Goal: Transaction & Acquisition: Book appointment/travel/reservation

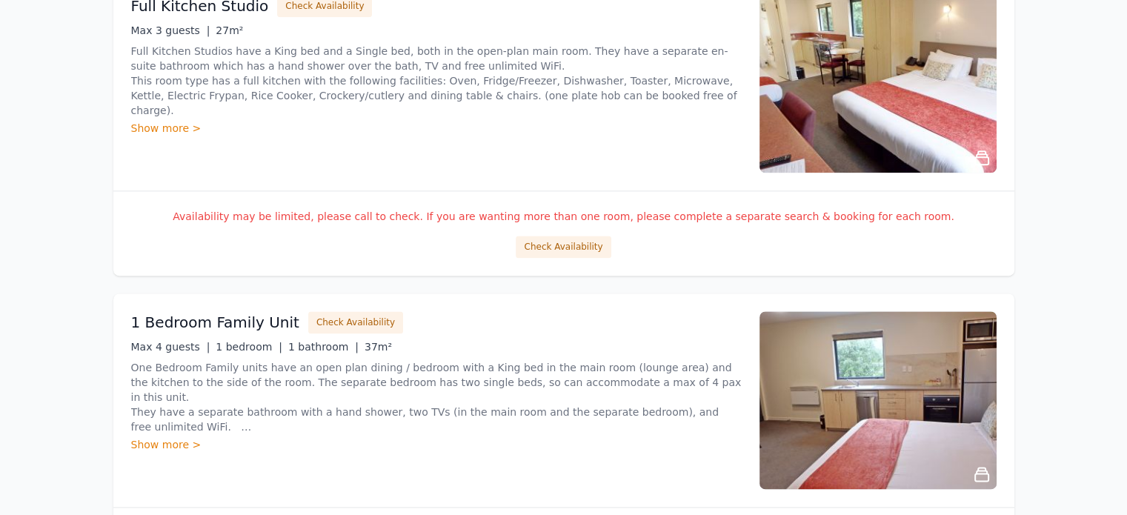
scroll to position [1778, 0]
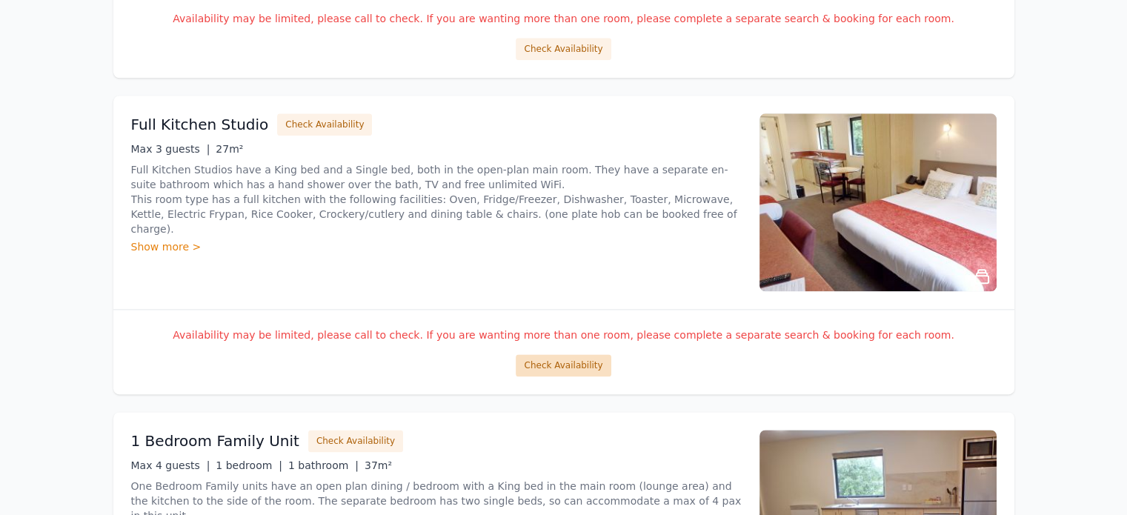
click at [549, 365] on button "Check Availability" at bounding box center [563, 365] width 95 height 22
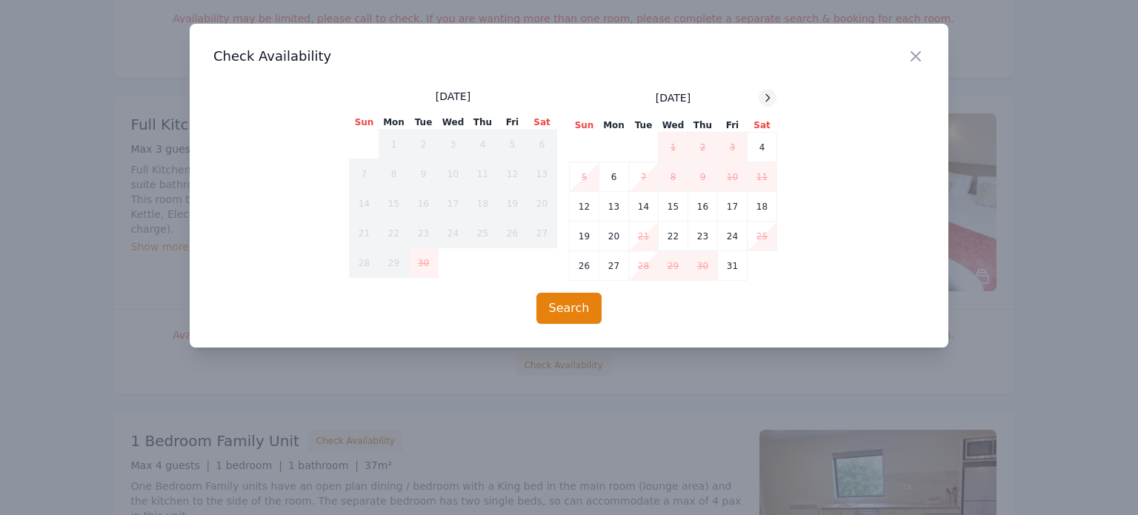
click at [766, 100] on icon at bounding box center [768, 98] width 12 height 12
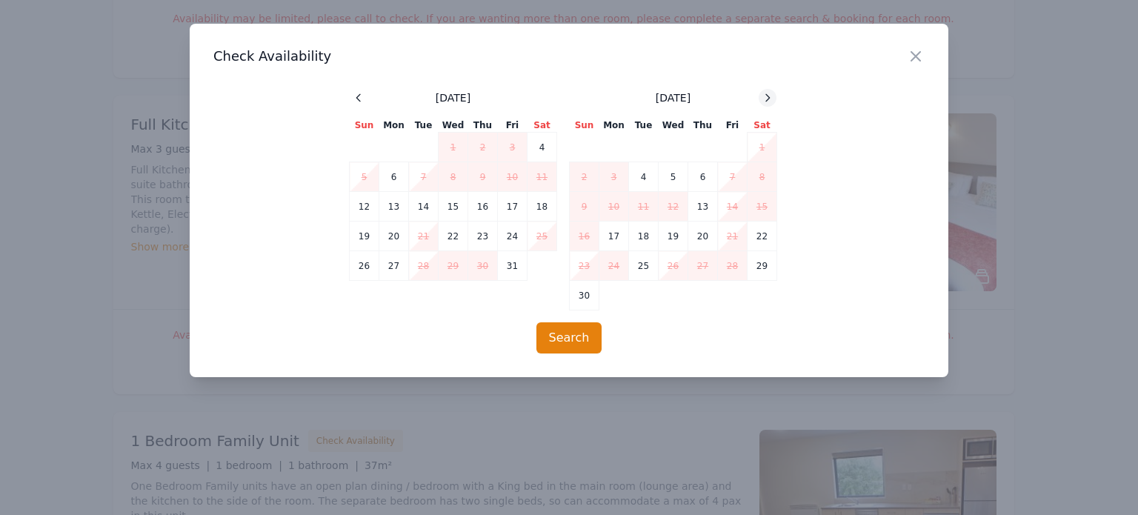
click at [766, 100] on icon at bounding box center [768, 98] width 12 height 12
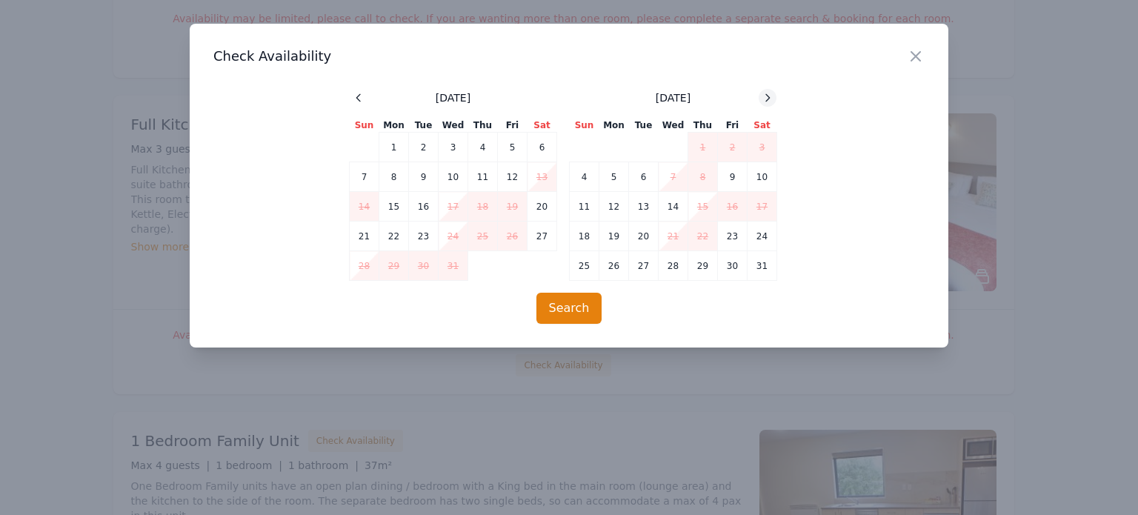
click at [766, 100] on icon at bounding box center [768, 98] width 12 height 12
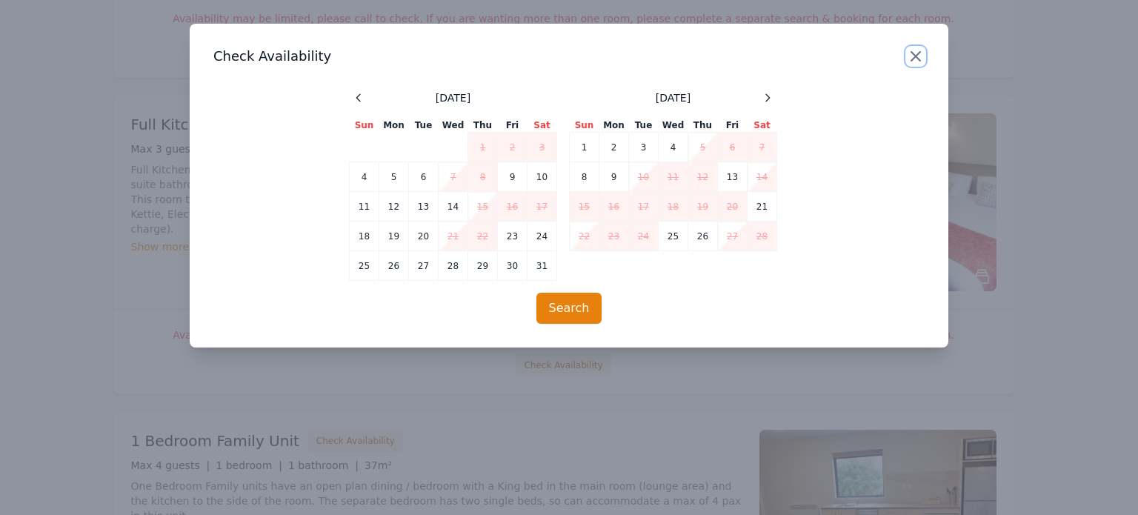
click at [914, 57] on icon "button" at bounding box center [915, 56] width 9 height 9
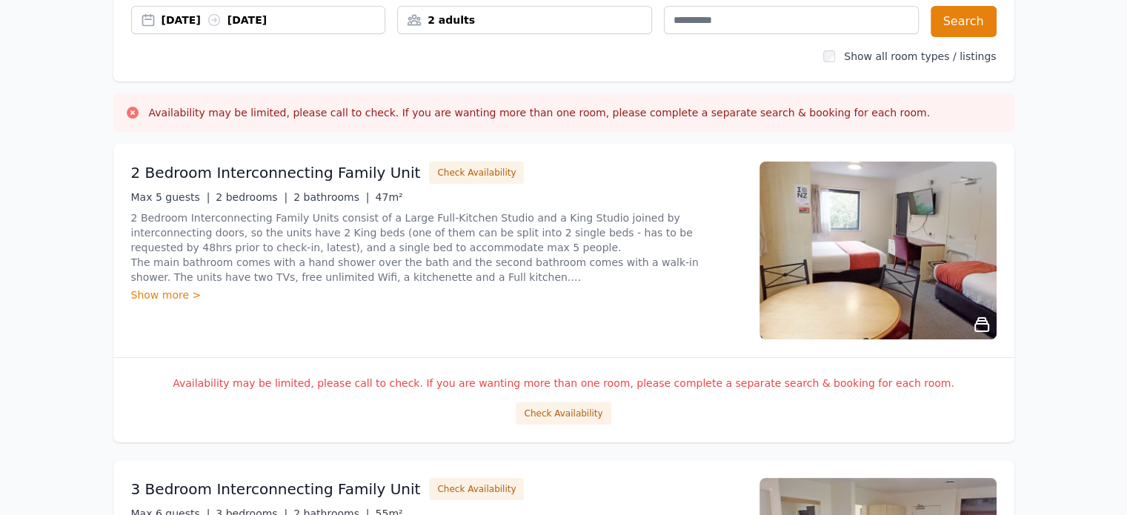
scroll to position [0, 0]
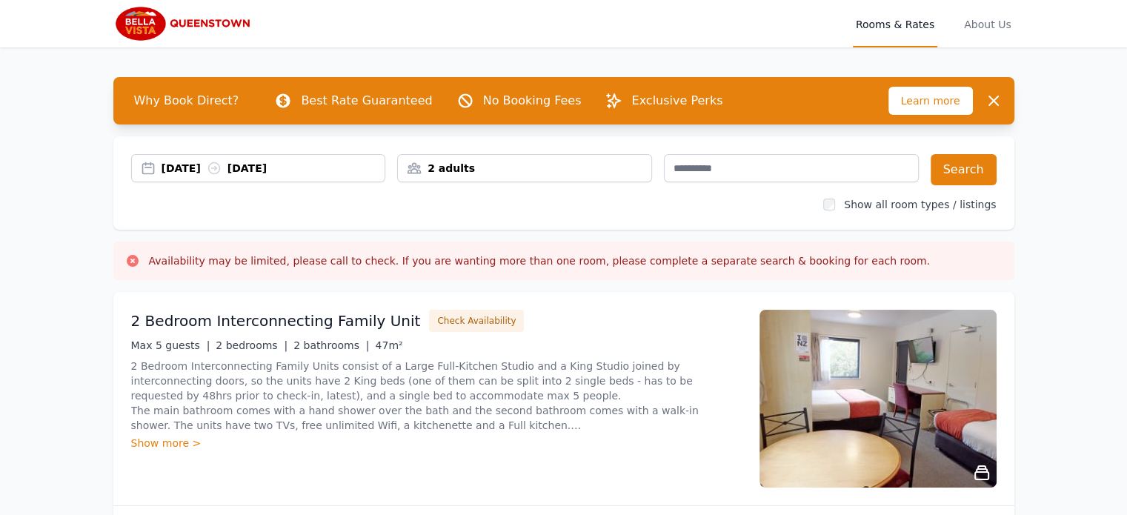
click at [259, 173] on div "[DATE] [DATE]" at bounding box center [274, 168] width 224 height 15
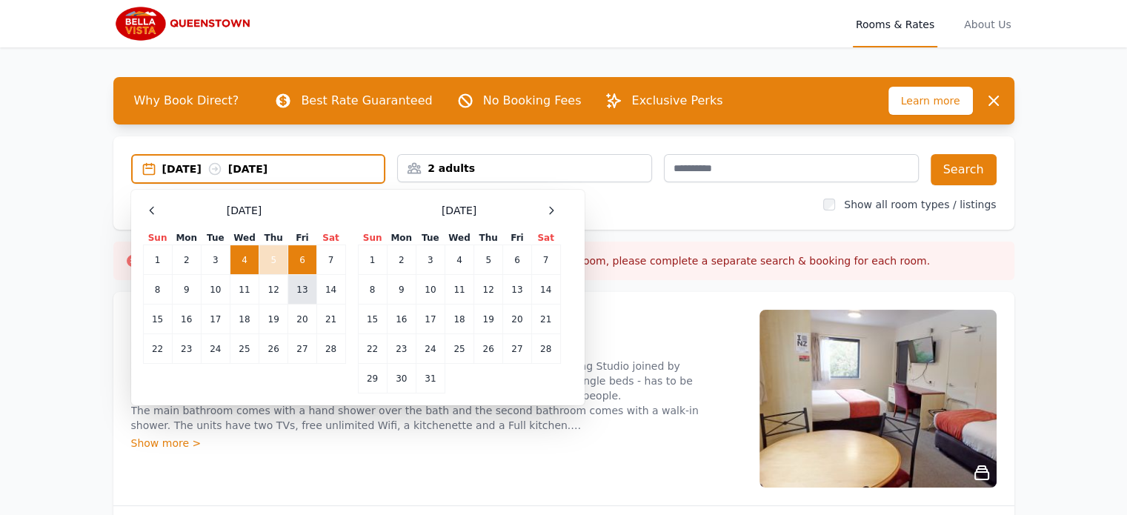
click at [302, 293] on td "13" at bounding box center [302, 290] width 28 height 30
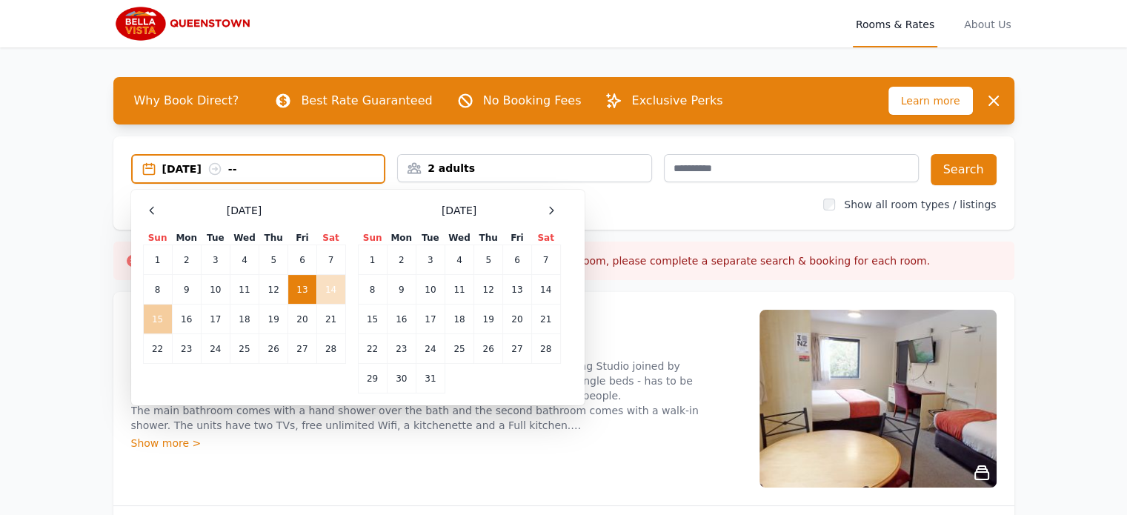
click at [156, 319] on td "15" at bounding box center [157, 320] width 29 height 30
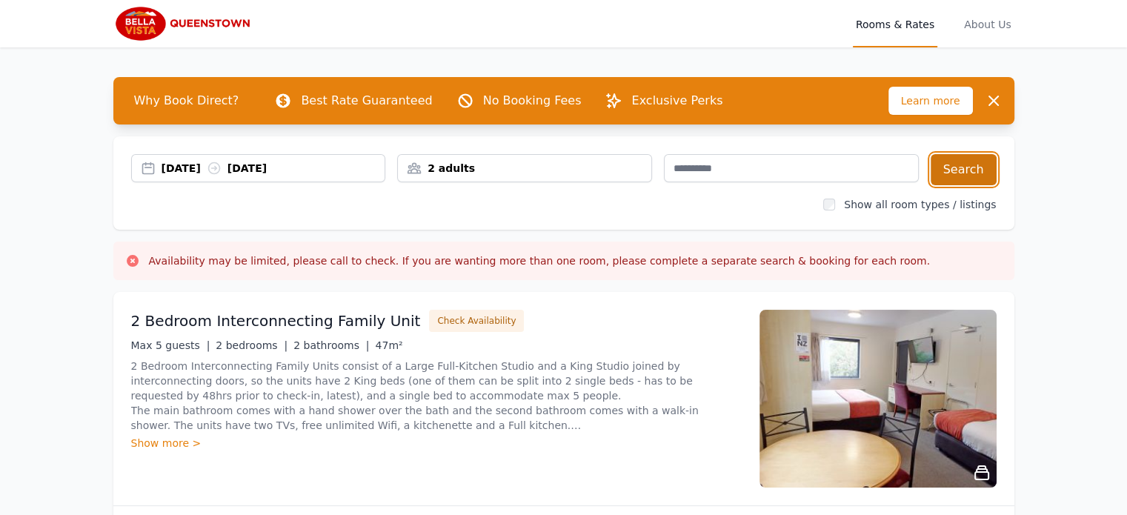
click at [935, 167] on button "Search" at bounding box center [964, 169] width 66 height 31
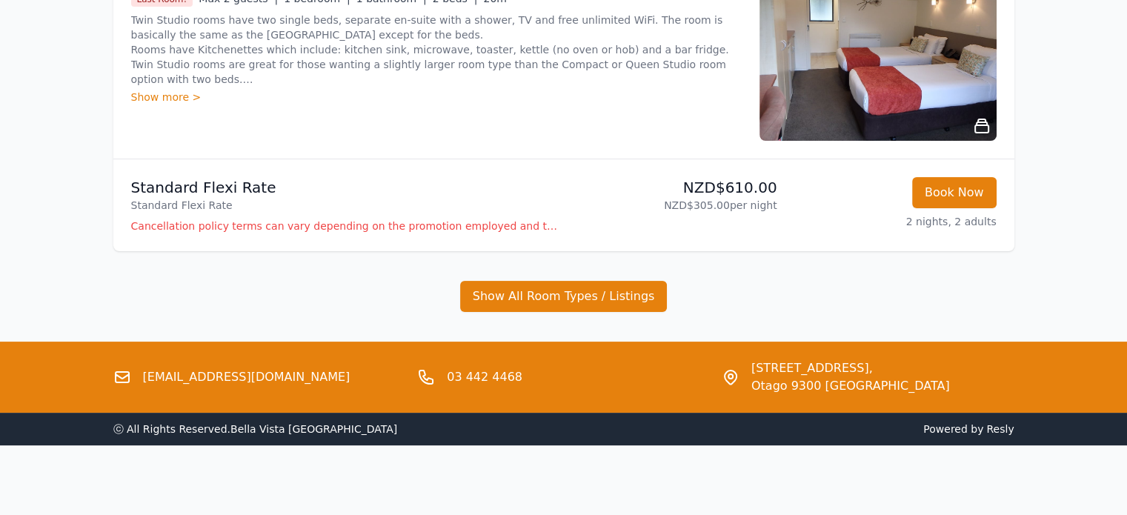
scroll to position [296, 0]
click at [0, 251] on div "Open main menu Rooms & Rates About Us Why Book Direct? Best Rate Guaranteed No …" at bounding box center [563, 75] width 1127 height 742
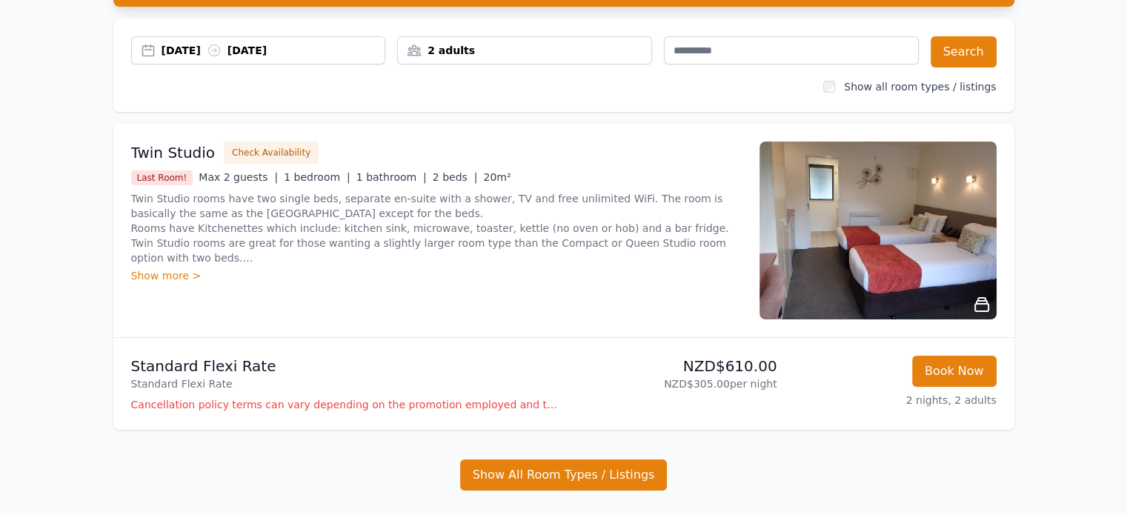
scroll to position [0, 0]
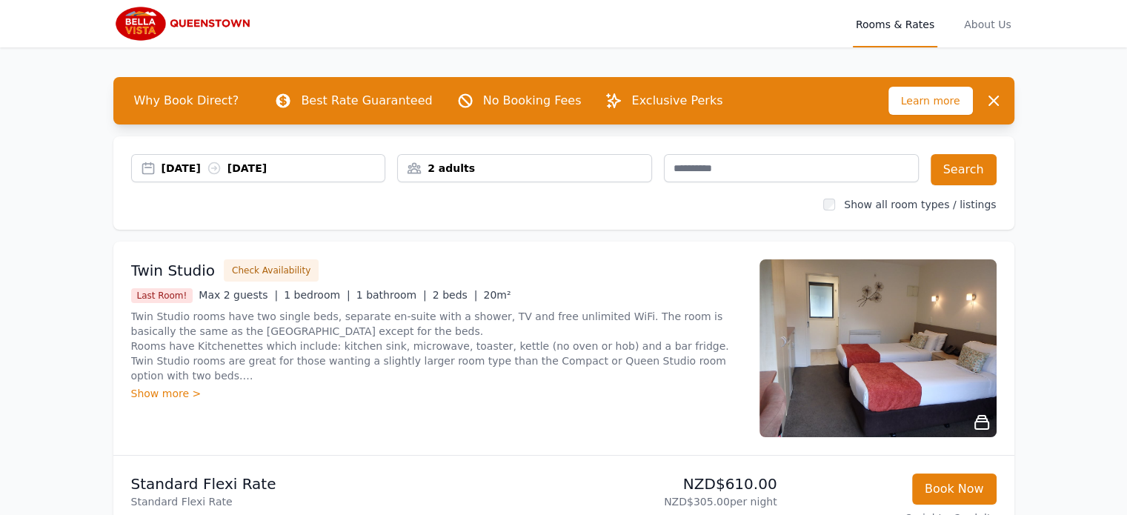
click at [222, 170] on icon at bounding box center [214, 168] width 15 height 15
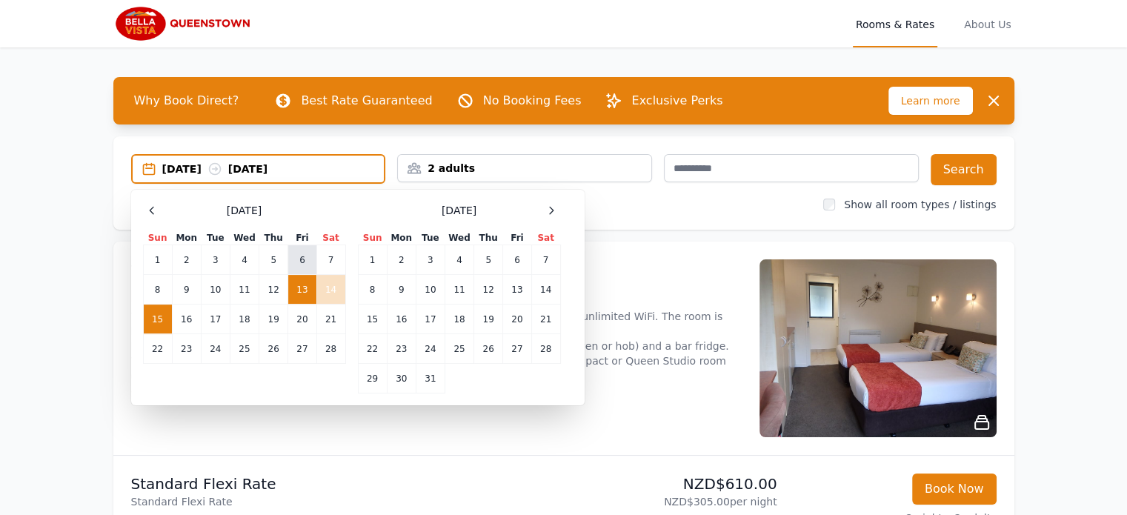
click at [294, 257] on td "6" at bounding box center [302, 260] width 28 height 30
click at [163, 282] on td "8" at bounding box center [157, 290] width 29 height 30
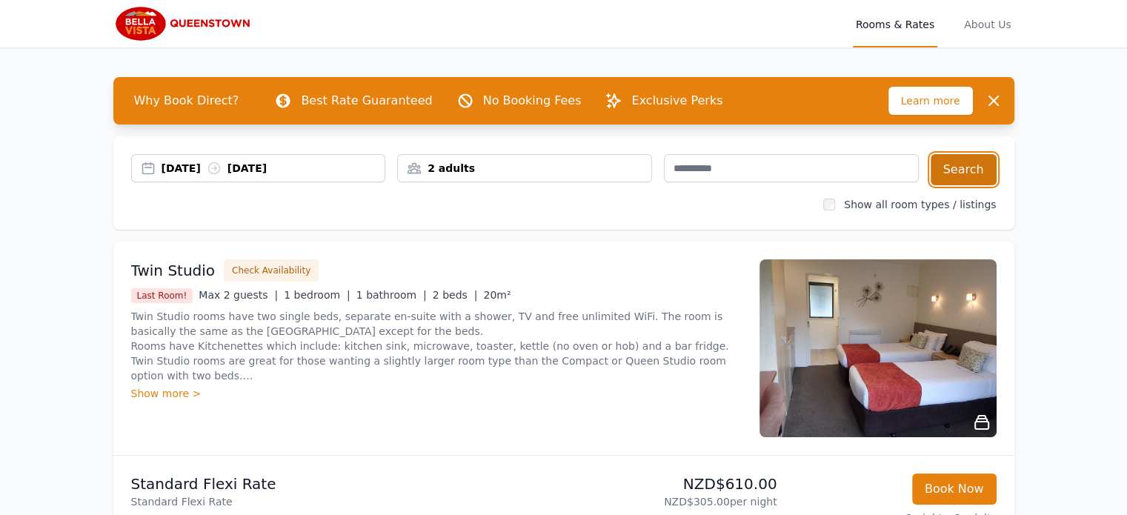
click at [966, 173] on button "Search" at bounding box center [964, 169] width 66 height 31
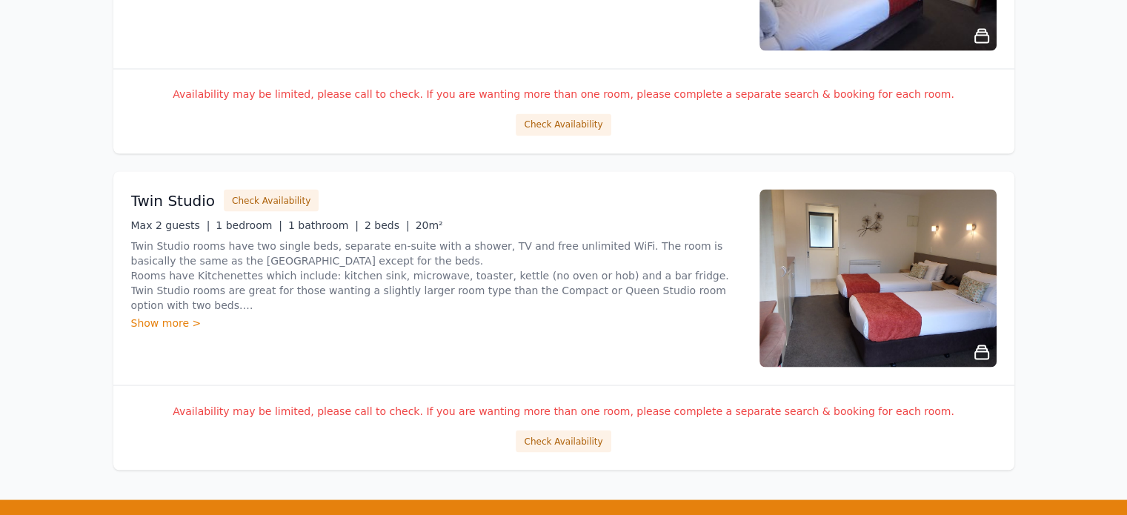
scroll to position [2742, 0]
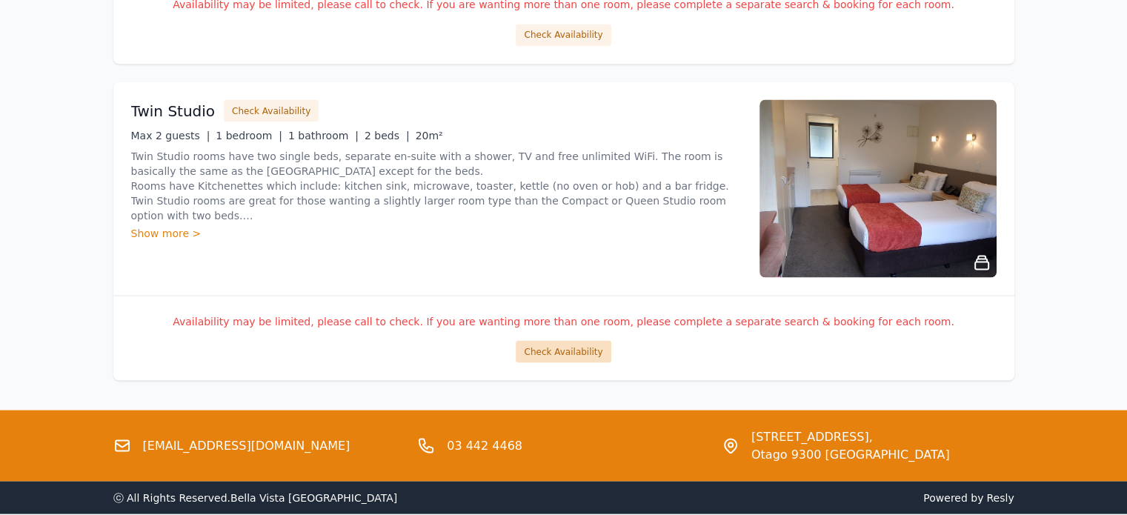
click at [584, 348] on button "Check Availability" at bounding box center [563, 351] width 95 height 22
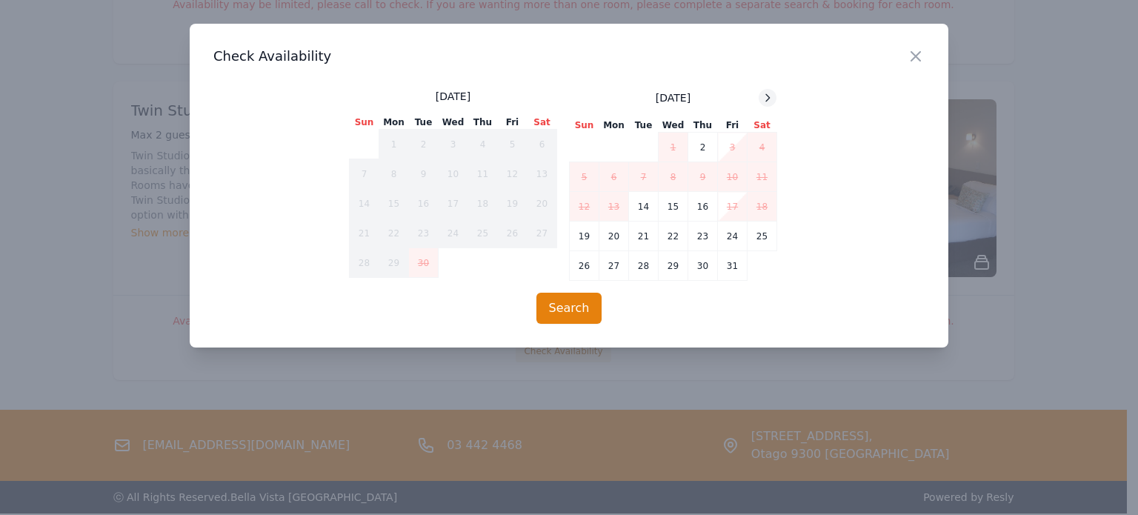
click at [768, 100] on icon at bounding box center [768, 98] width 12 height 12
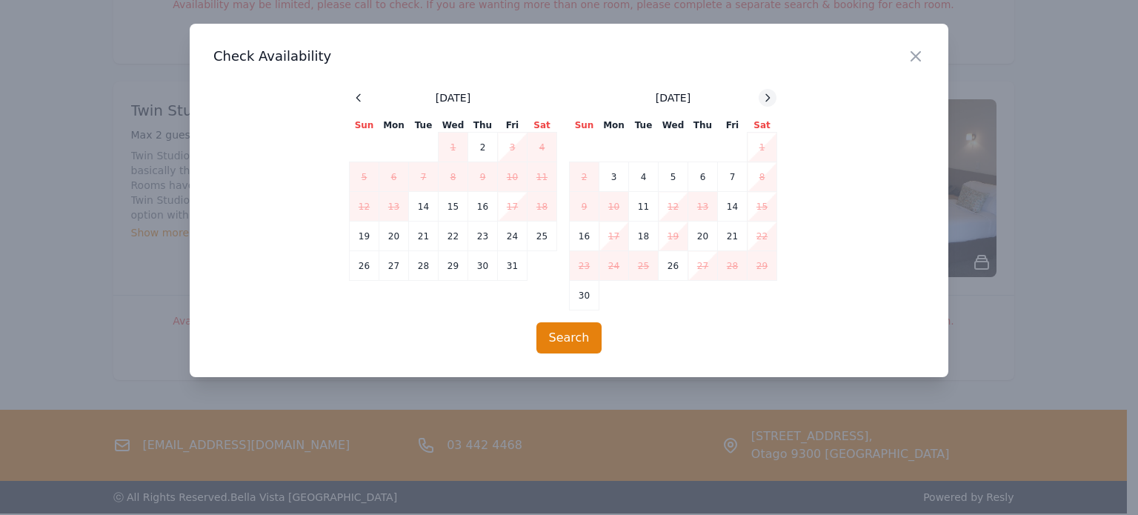
click at [768, 100] on icon at bounding box center [768, 98] width 12 height 12
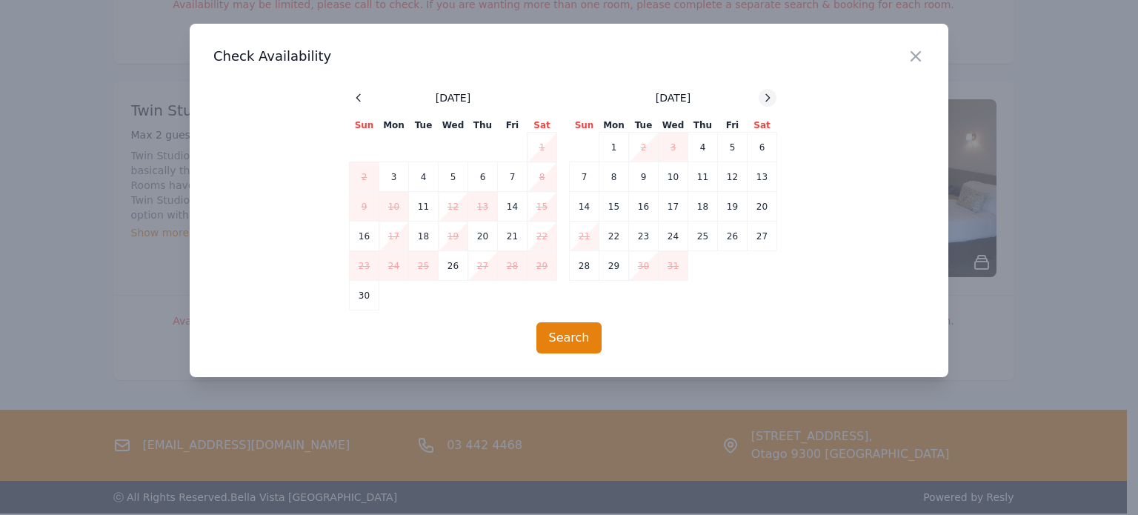
click at [768, 100] on icon at bounding box center [768, 98] width 12 height 12
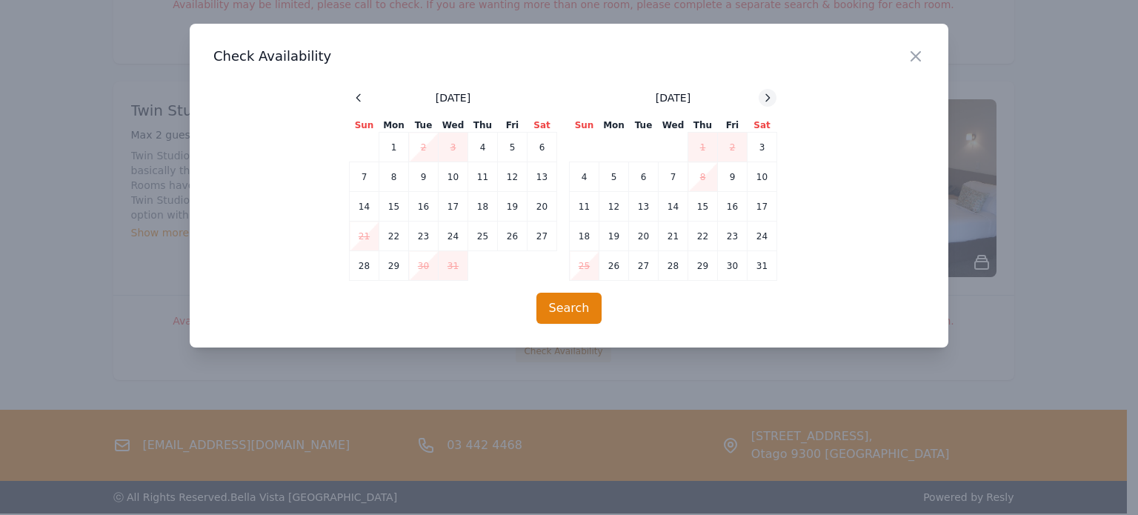
click at [768, 100] on icon at bounding box center [768, 98] width 12 height 12
click at [913, 57] on icon "button" at bounding box center [916, 56] width 18 height 18
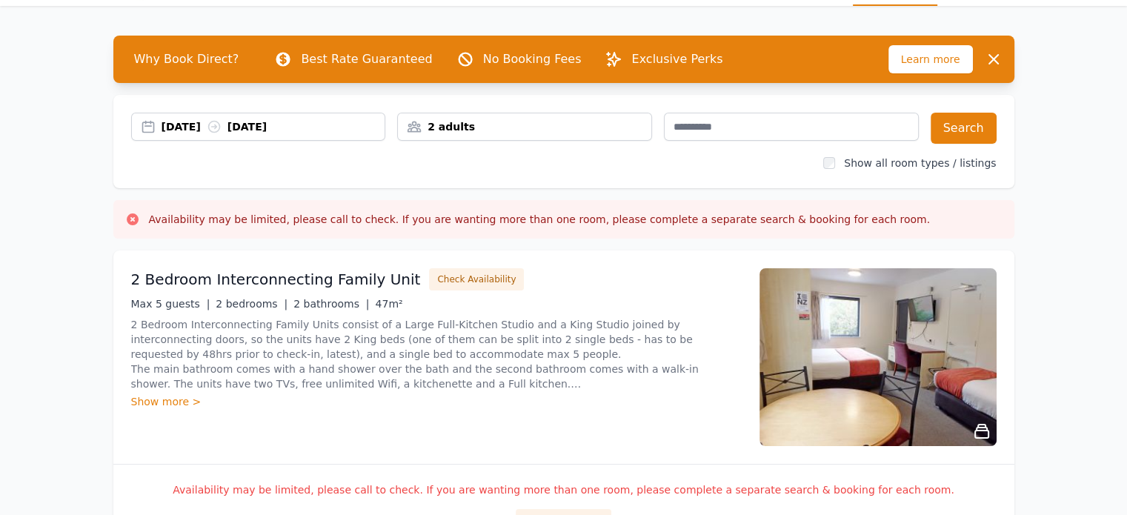
scroll to position [0, 0]
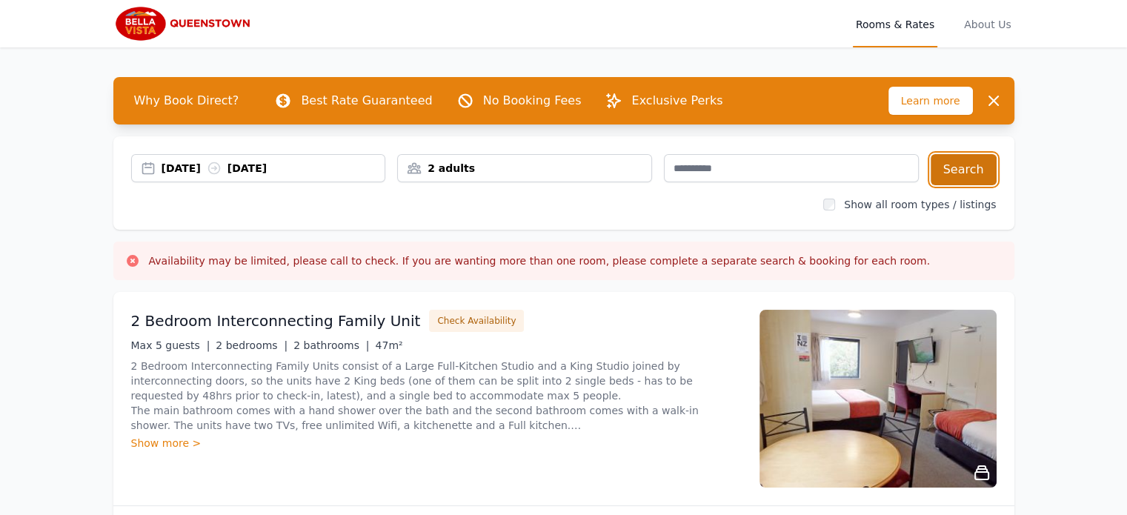
click at [991, 175] on button "Search" at bounding box center [964, 169] width 66 height 31
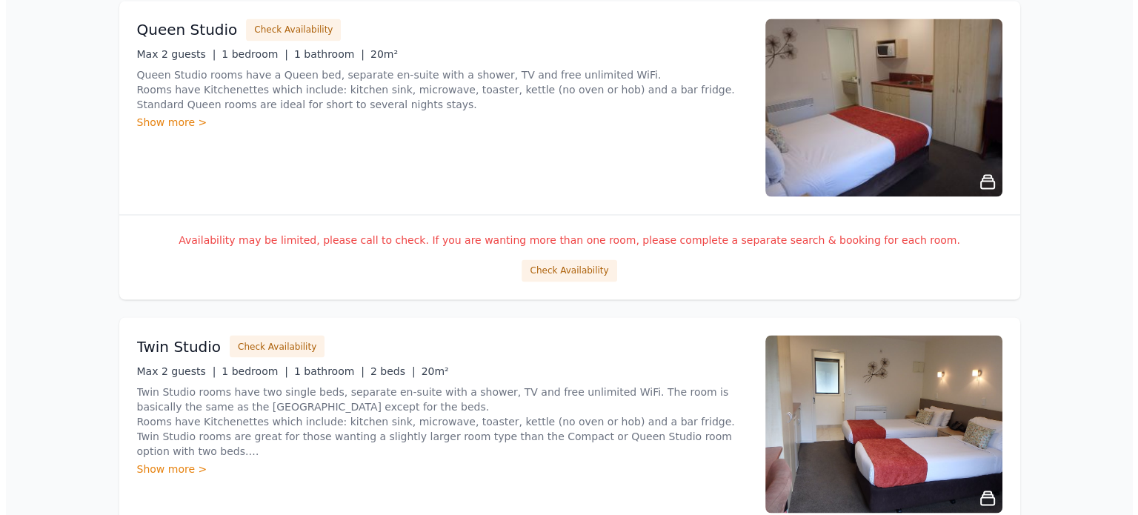
scroll to position [2742, 0]
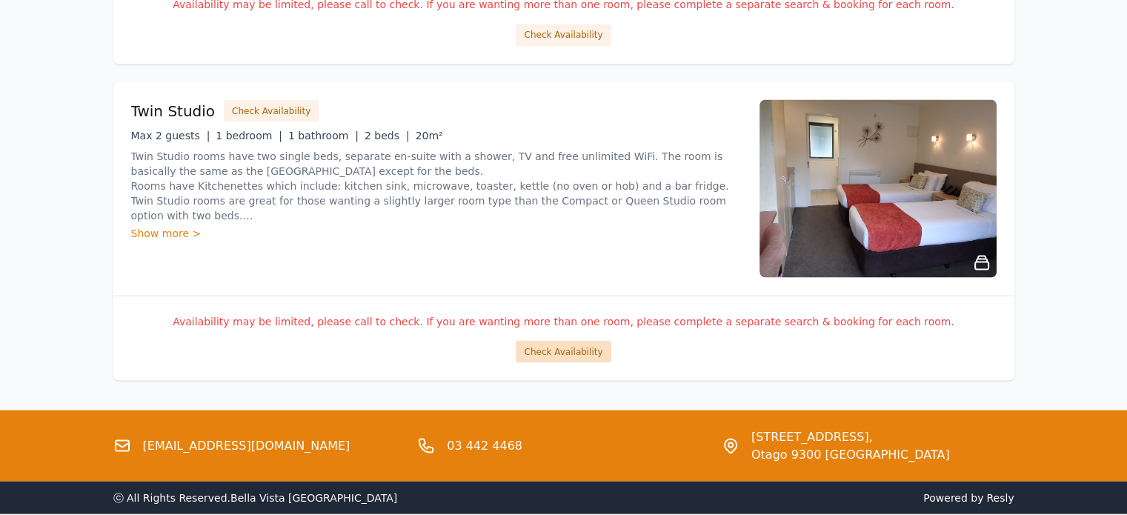
click at [582, 354] on button "Check Availability" at bounding box center [563, 351] width 95 height 22
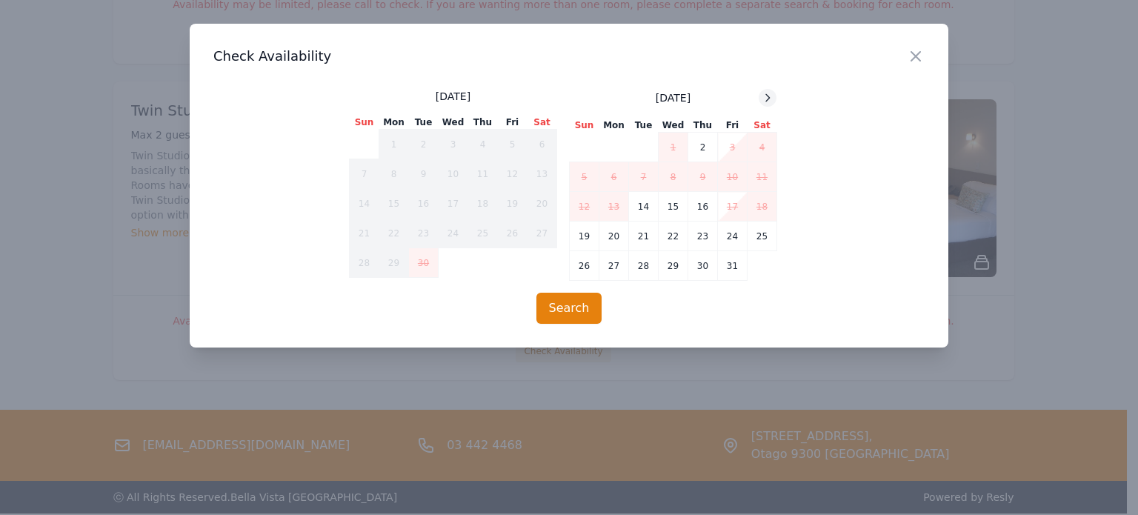
click at [763, 93] on icon at bounding box center [768, 98] width 12 height 12
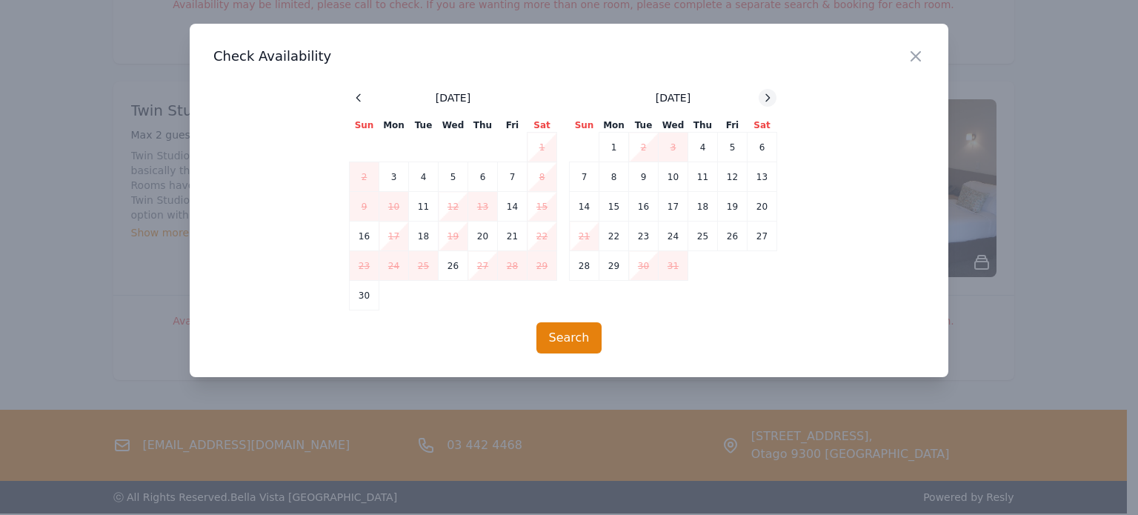
click at [763, 93] on icon at bounding box center [768, 98] width 12 height 12
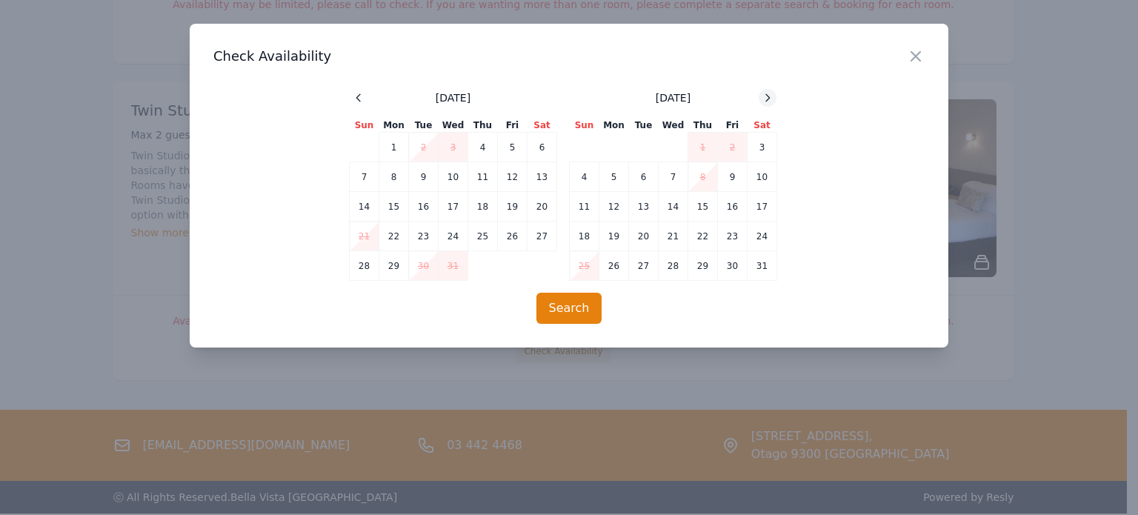
click at [763, 93] on icon at bounding box center [768, 98] width 12 height 12
click at [735, 150] on td "6" at bounding box center [733, 148] width 30 height 30
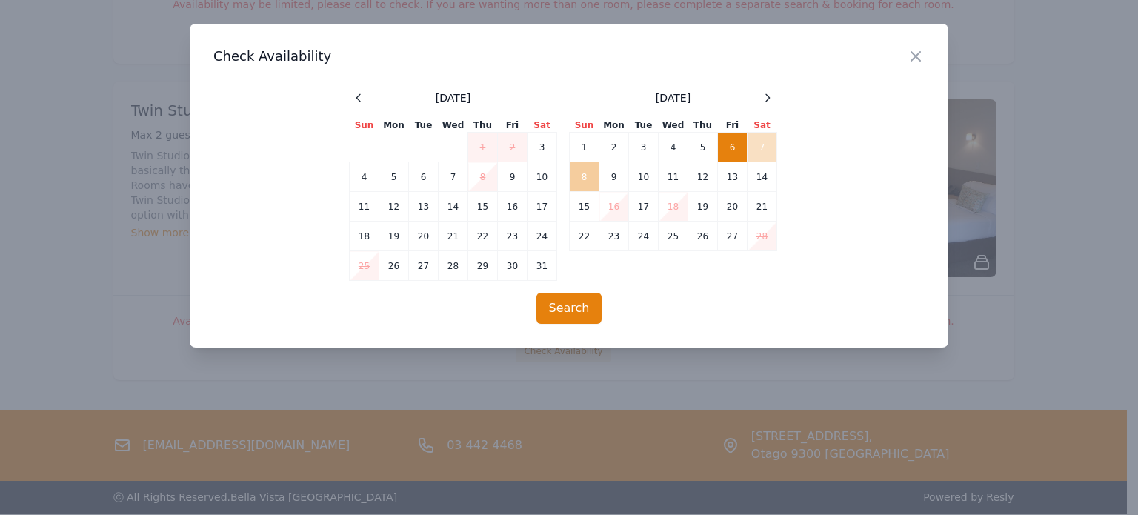
click at [582, 176] on td "8" at bounding box center [585, 177] width 30 height 30
click at [563, 310] on button "Search" at bounding box center [569, 308] width 66 height 31
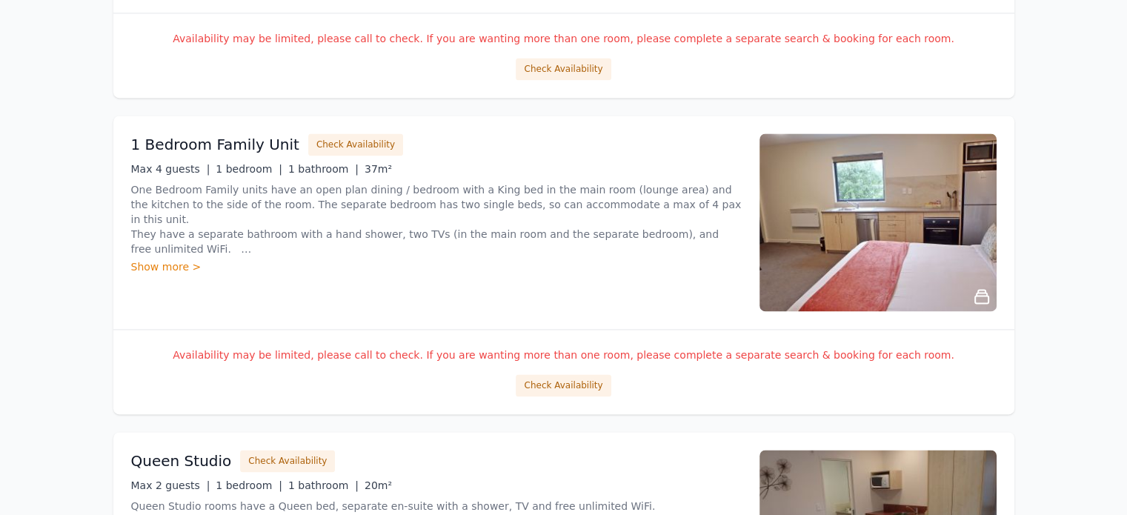
scroll to position [2519, 0]
